Goal: Task Accomplishment & Management: Manage account settings

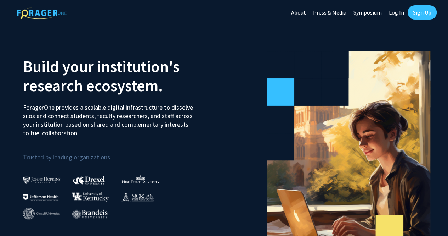
click at [418, 16] on link "Sign Up" at bounding box center [422, 12] width 29 height 14
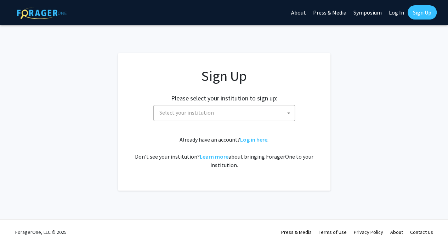
click at [203, 112] on span "Select your institution" at bounding box center [186, 112] width 55 height 7
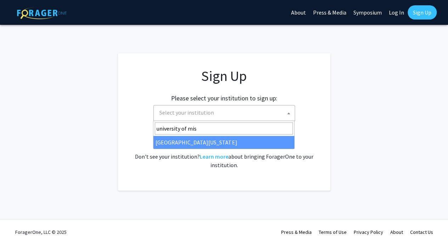
type input "university of mis"
select select "33"
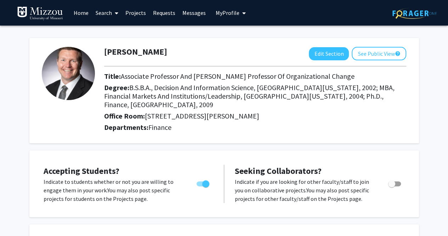
click at [205, 183] on span "Toggle" at bounding box center [205, 183] width 7 height 7
click at [200, 186] on input "Would you like to permit student requests?" at bounding box center [200, 186] width 0 height 0
checkbox input "false"
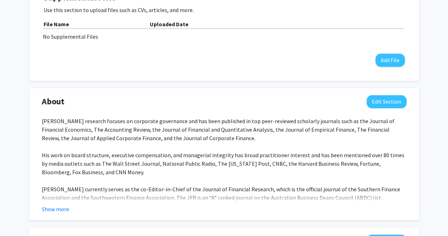
scroll to position [248, 0]
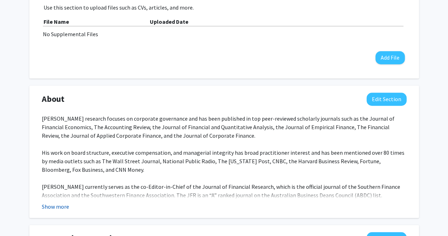
click at [63, 203] on button "Show more" at bounding box center [55, 206] width 27 height 9
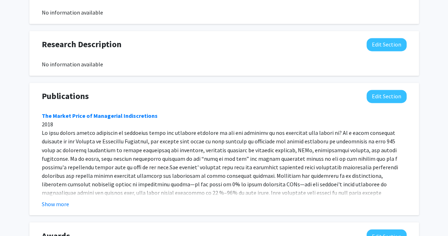
scroll to position [531, 0]
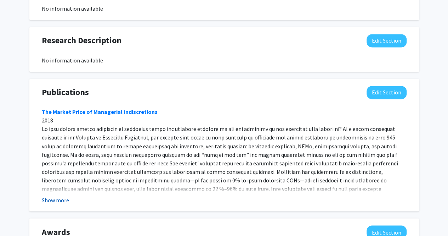
click at [62, 195] on button "Show more" at bounding box center [55, 199] width 27 height 9
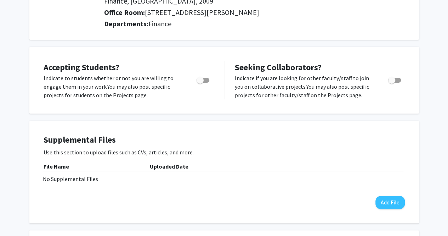
scroll to position [1, 0]
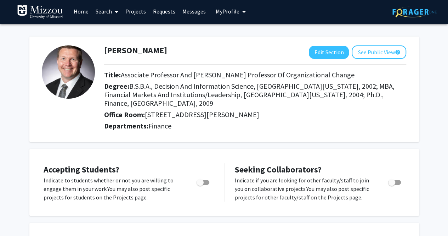
click at [242, 13] on icon "My profile dropdown to access profile and logout" at bounding box center [244, 12] width 4 height 6
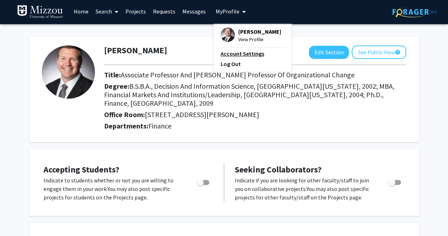
click at [237, 53] on link "Account Settings" at bounding box center [253, 53] width 64 height 9
